Goal: Task Accomplishment & Management: Manage account settings

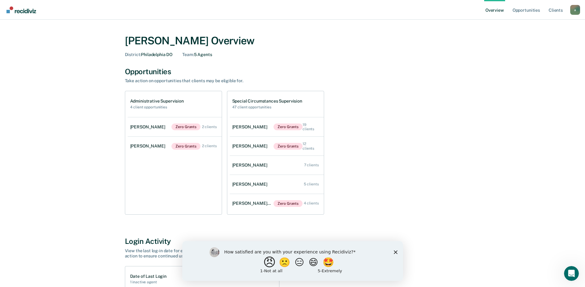
click at [267, 261] on button "😠" at bounding box center [270, 262] width 14 height 12
click at [354, 264] on icon "Submit your response" at bounding box center [354, 266] width 5 height 5
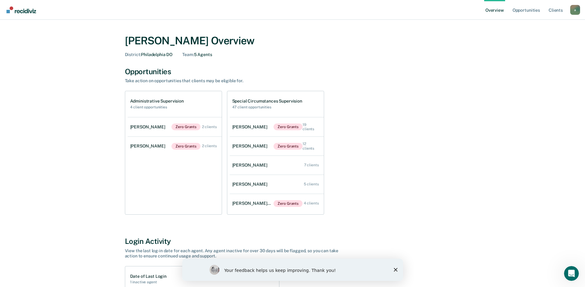
click at [394, 269] on icon "Close survey" at bounding box center [395, 270] width 4 height 4
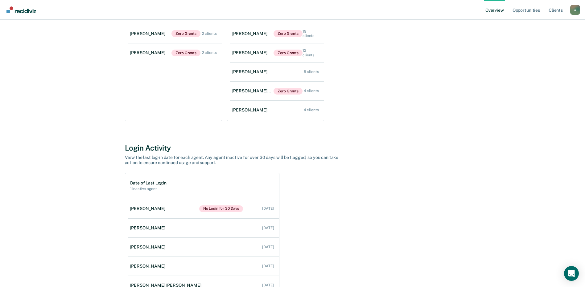
scroll to position [92, 0]
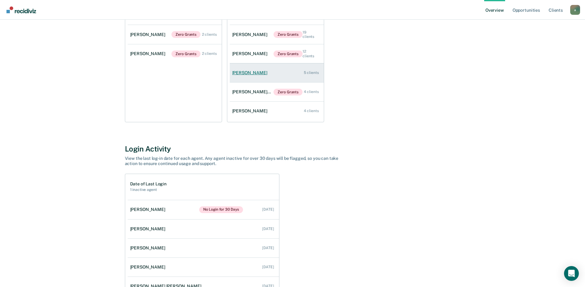
click at [265, 72] on link "India Morgan 5 clients" at bounding box center [277, 73] width 94 height 18
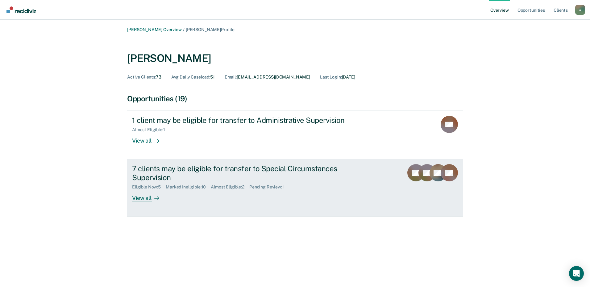
click at [224, 166] on div "7 clients may be eligible for transfer to Special Circumstances Supervision" at bounding box center [240, 173] width 216 height 18
click at [143, 199] on div "View all" at bounding box center [149, 196] width 35 height 12
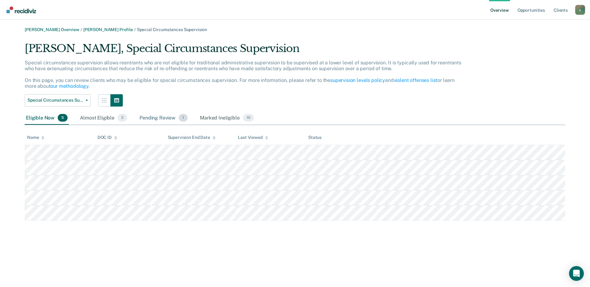
click at [162, 119] on div "Pending Review 1" at bounding box center [163, 119] width 51 height 14
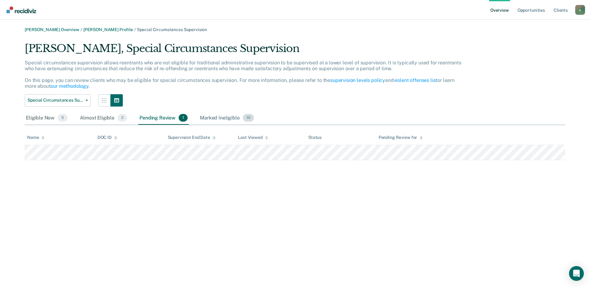
click at [235, 119] on div "Marked Ineligible 10" at bounding box center [227, 119] width 56 height 14
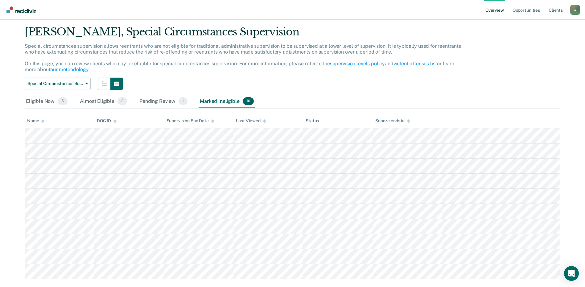
scroll to position [29, 0]
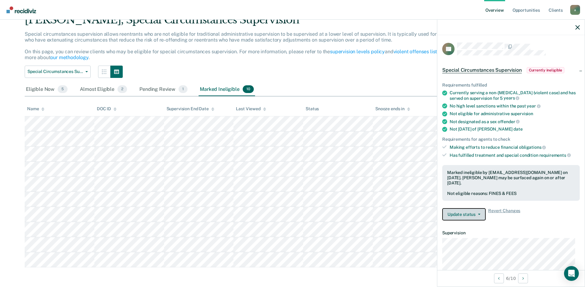
click at [479, 211] on button "Update status" at bounding box center [463, 214] width 43 height 12
